Goal: Task Accomplishment & Management: Manage account settings

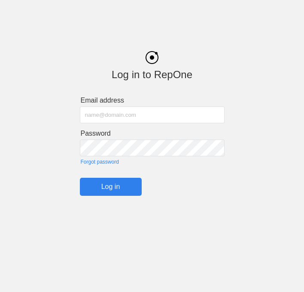
click at [115, 119] on input "text" at bounding box center [152, 114] width 145 height 17
type input "[PERSON_NAME][EMAIL_ADDRESS][DOMAIN_NAME]"
click at [110, 181] on input "Log in" at bounding box center [111, 187] width 62 height 18
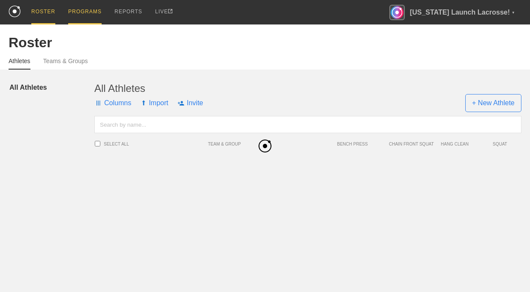
click at [79, 7] on div "PROGRAMS" at bounding box center [84, 12] width 33 height 24
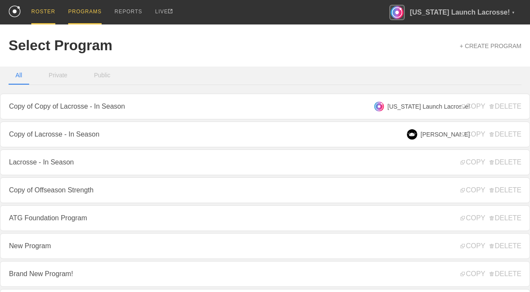
click at [50, 13] on div "ROSTER" at bounding box center [43, 12] width 24 height 24
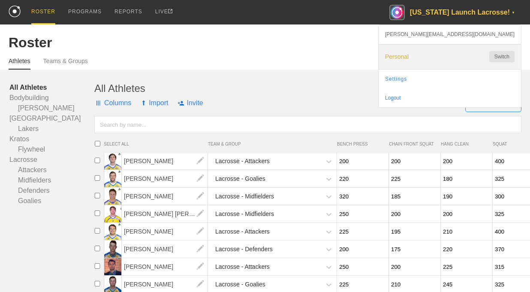
click at [303, 56] on span "Personal" at bounding box center [433, 56] width 96 height 7
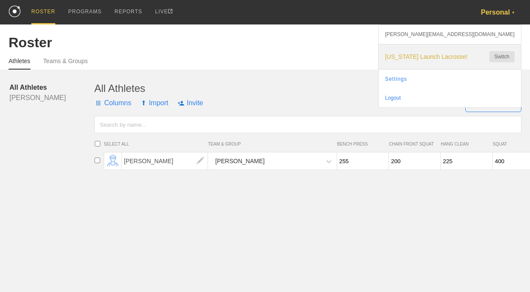
click at [303, 55] on span "[US_STATE] Launch Lacrosse!" at bounding box center [433, 56] width 96 height 7
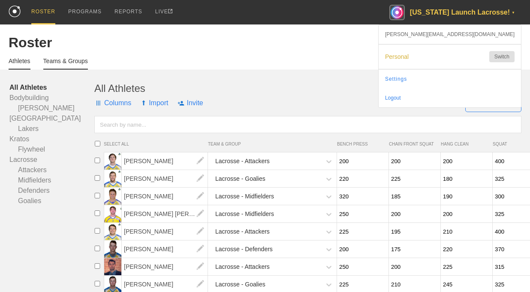
click at [66, 62] on link "Teams & Groups" at bounding box center [65, 63] width 45 height 12
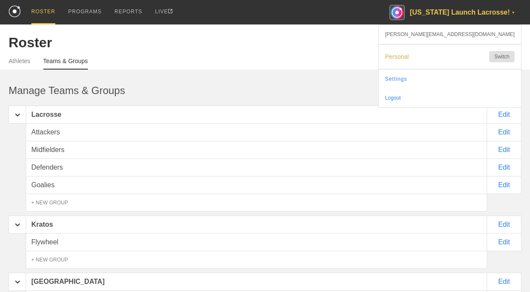
click at [303, 92] on div "+ New Team" at bounding box center [494, 91] width 56 height 19
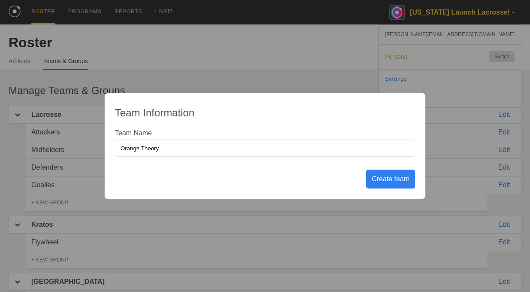
drag, startPoint x: 144, startPoint y: 147, endPoint x: 185, endPoint y: 147, distance: 41.6
click at [144, 147] on input "Orange Theory" at bounding box center [265, 147] width 300 height 17
click at [230, 149] on input "Orangetheory" at bounding box center [265, 147] width 300 height 17
type input "Orangetheory - [GEOGRAPHIC_DATA]"
click at [303, 183] on div "Create team" at bounding box center [390, 178] width 49 height 19
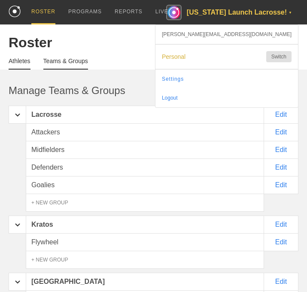
click at [26, 62] on link "Athletes" at bounding box center [20, 63] width 22 height 12
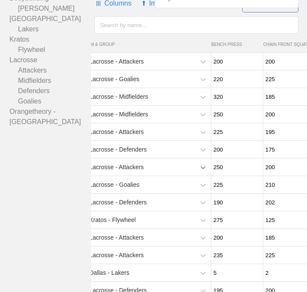
scroll to position [0, 17]
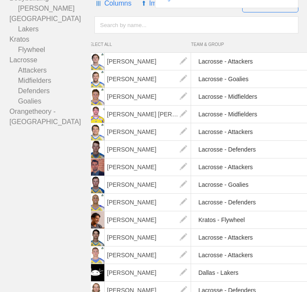
click at [200, 166] on div "Lacrosse - Attackers" at bounding box center [256, 167] width 127 height 18
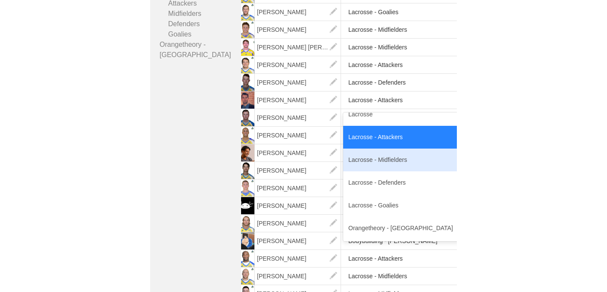
scroll to position [169, 0]
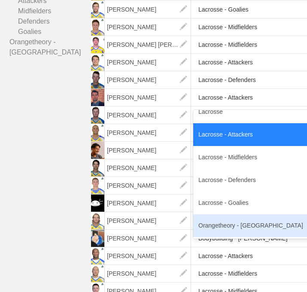
click at [225, 224] on div "Orangetheory - [GEOGRAPHIC_DATA]" at bounding box center [256, 225] width 127 height 23
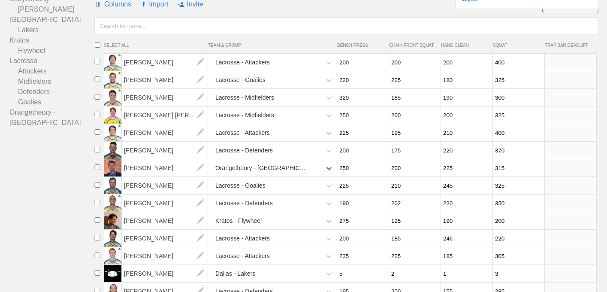
scroll to position [102, 0]
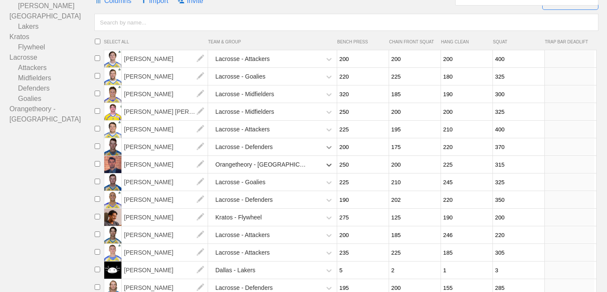
click at [303, 149] on icon at bounding box center [329, 147] width 9 height 9
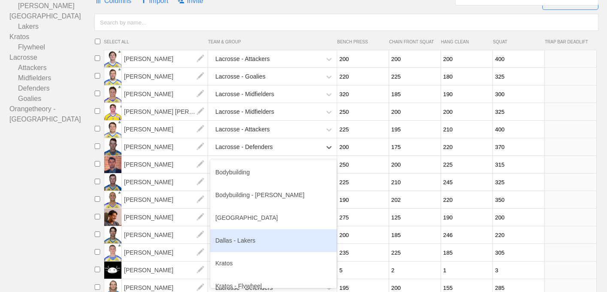
scroll to position [148, 0]
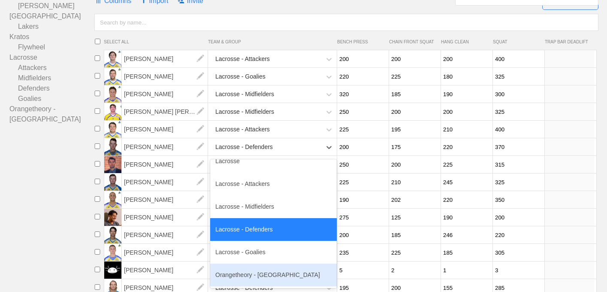
click at [256, 274] on div "Orangetheory - [GEOGRAPHIC_DATA]" at bounding box center [273, 274] width 127 height 23
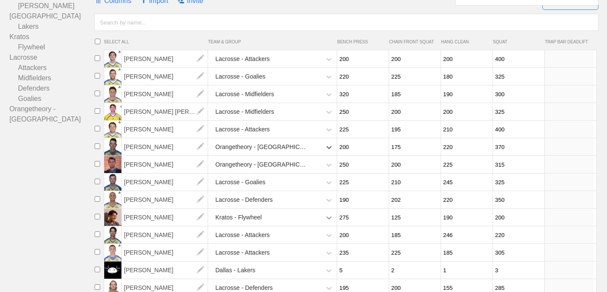
click at [303, 218] on icon at bounding box center [329, 217] width 9 height 9
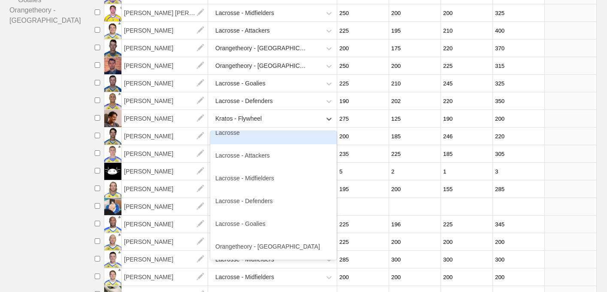
scroll to position [201, 0]
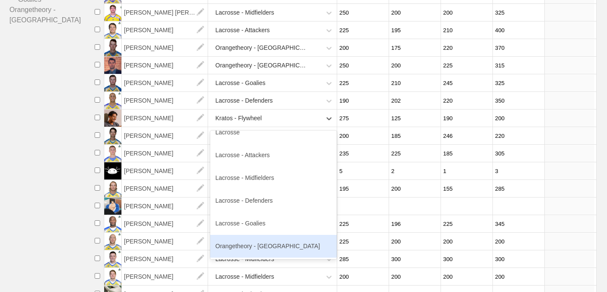
click at [242, 251] on div "Orangetheory - [GEOGRAPHIC_DATA]" at bounding box center [273, 246] width 127 height 23
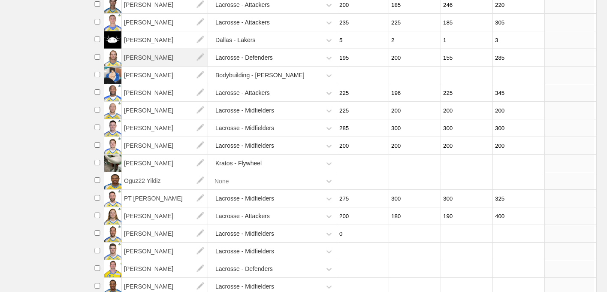
scroll to position [335, 0]
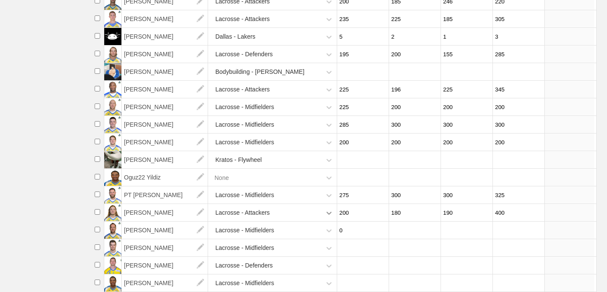
click at [303, 212] on div "Lacrosse - Attackers" at bounding box center [273, 213] width 127 height 18
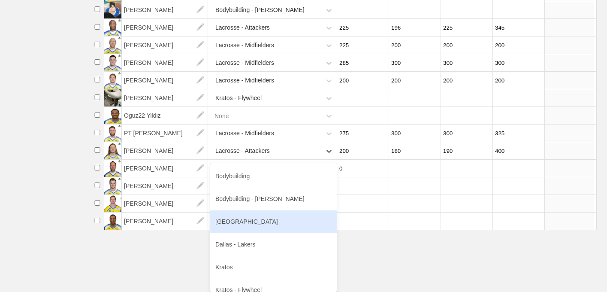
scroll to position [148, 0]
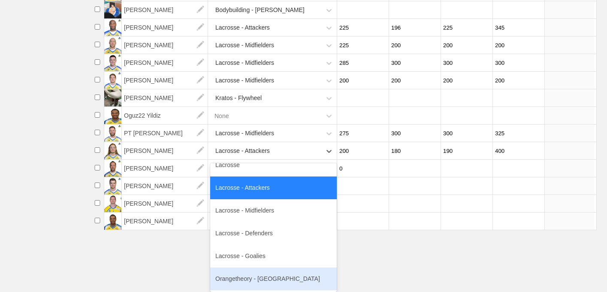
click at [259, 278] on div "Orangetheory - [GEOGRAPHIC_DATA]" at bounding box center [273, 278] width 127 height 23
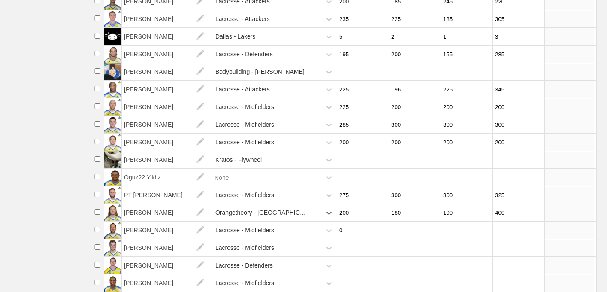
scroll to position [0, 0]
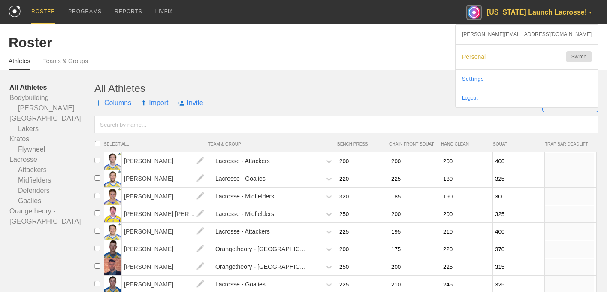
click at [283, 35] on div "Roster" at bounding box center [304, 43] width 590 height 16
